Goal: Task Accomplishment & Management: Use online tool/utility

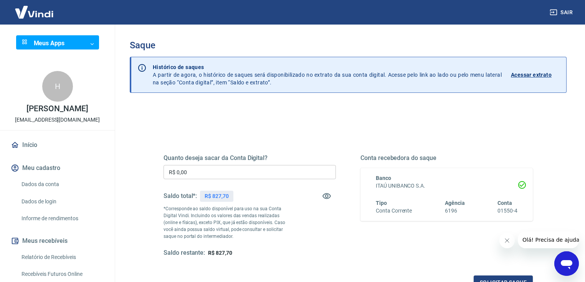
click at [264, 171] on input "R$ 0,00" at bounding box center [250, 172] width 172 height 14
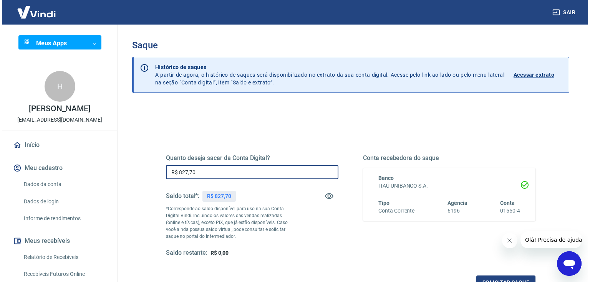
scroll to position [61, 0]
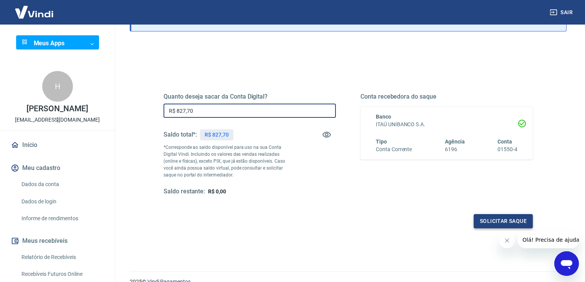
type input "R$ 827,70"
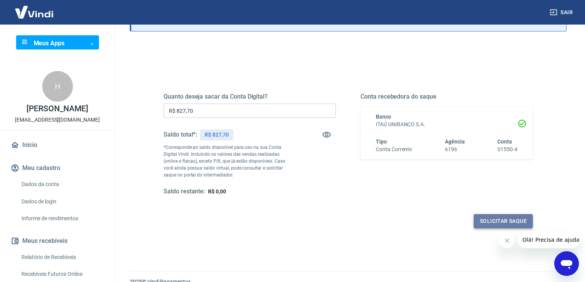
click at [484, 225] on button "Solicitar saque" at bounding box center [503, 221] width 59 height 14
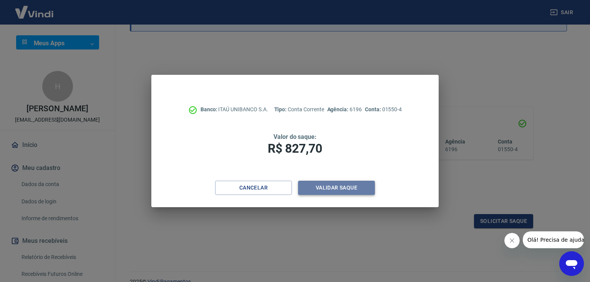
click at [329, 184] on button "Validar saque" at bounding box center [336, 188] width 77 height 14
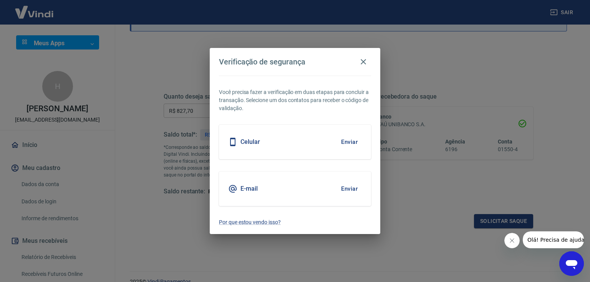
click at [323, 186] on div "E-mail Enviar" at bounding box center [295, 189] width 152 height 35
click at [345, 190] on button "Enviar" at bounding box center [349, 189] width 25 height 16
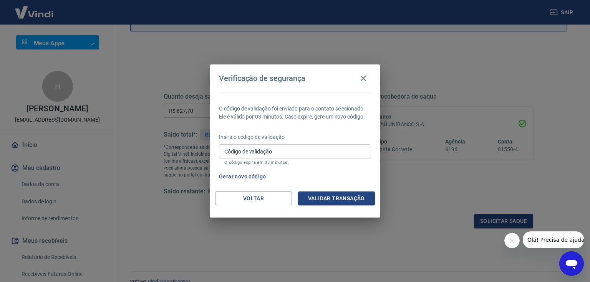
click at [286, 155] on input "Código de validação" at bounding box center [295, 151] width 152 height 14
type input "856437"
click at [311, 198] on button "Validar transação" at bounding box center [336, 199] width 77 height 14
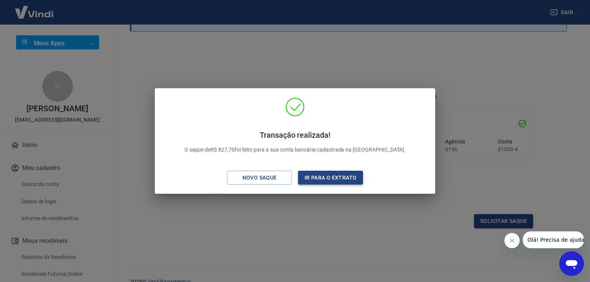
click at [342, 179] on button "Ir para o extrato" at bounding box center [330, 178] width 65 height 14
